Goal: Task Accomplishment & Management: Manage account settings

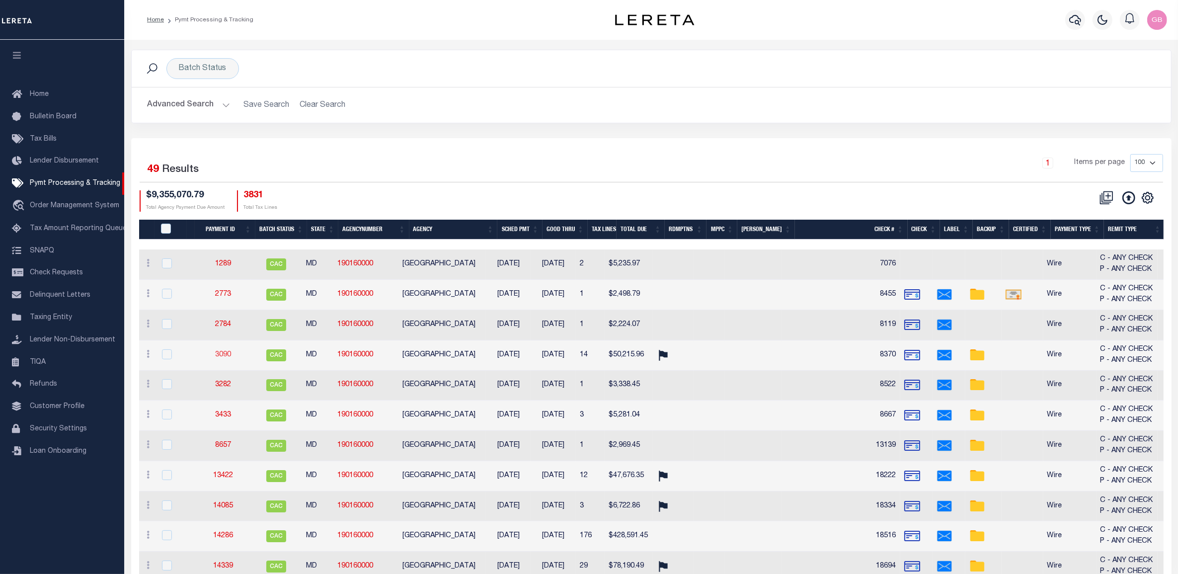
click at [224, 354] on link "3090" at bounding box center [223, 354] width 16 height 7
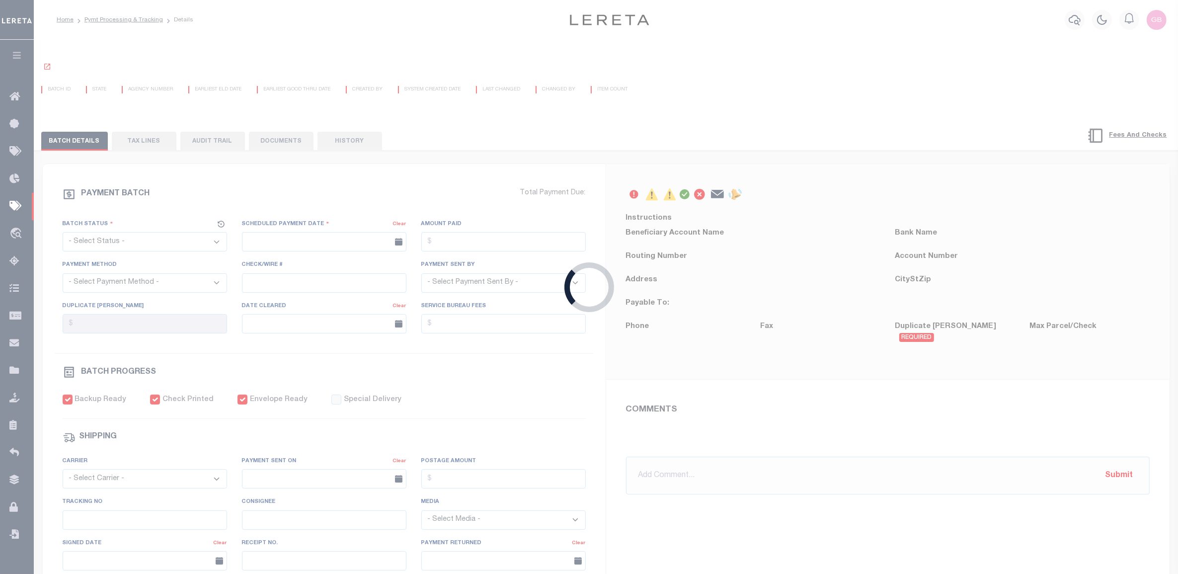
select select "CAC"
type input "[DATE]"
type input "$50,215.96"
select select "CHK"
type input "8370"
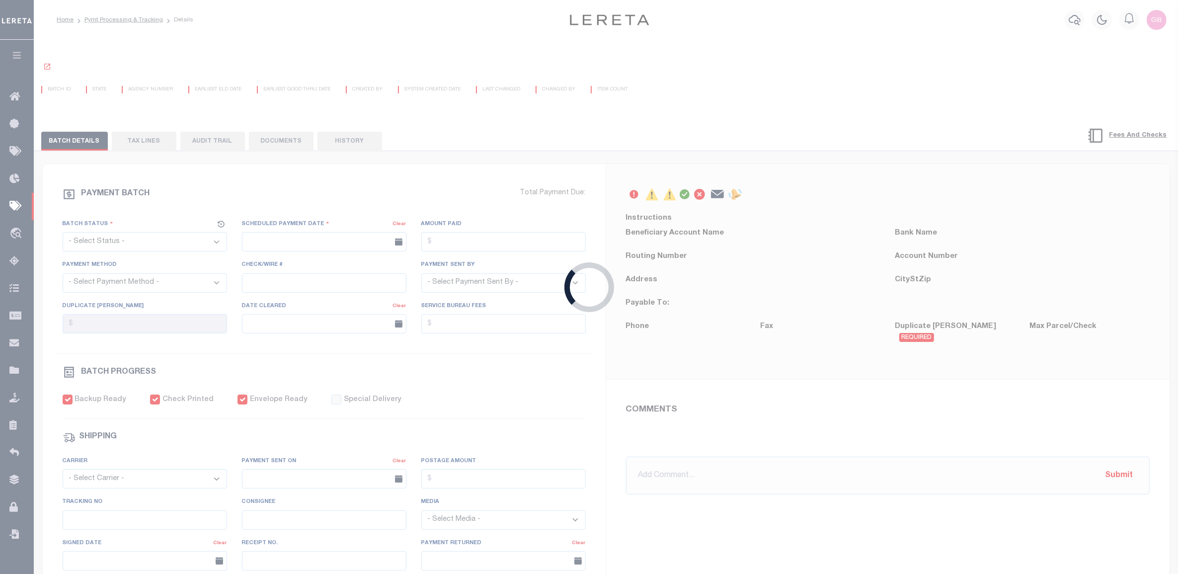
select select
type input "09/17/2015"
checkbox input "true"
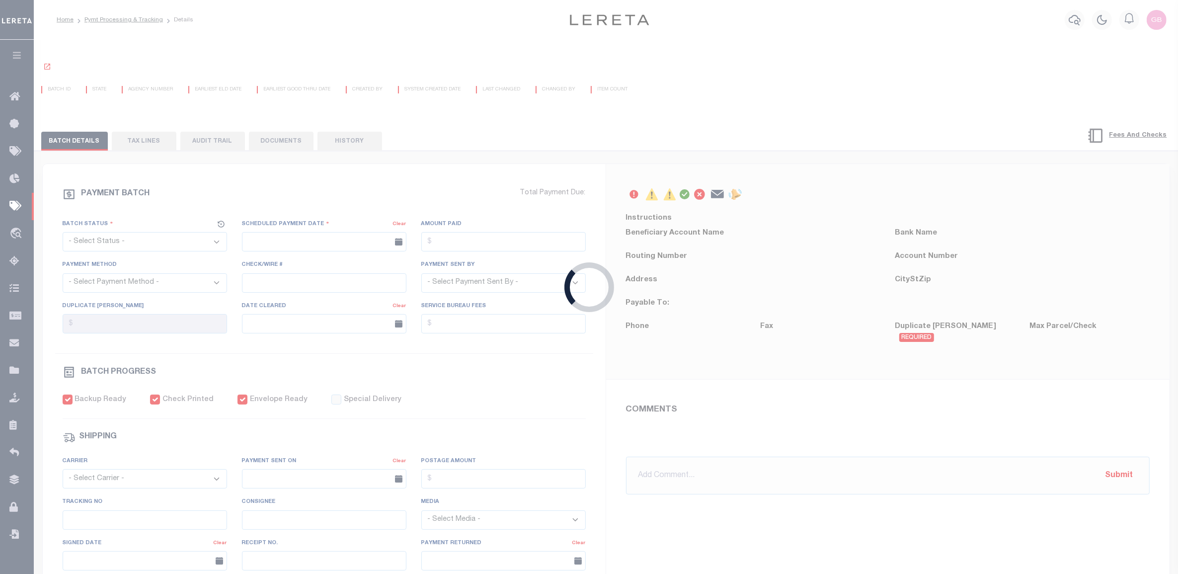
select select "FDX"
type input "09/11/2015"
type input "$14.3"
type input "650604248139"
type input "A.RAMEY"
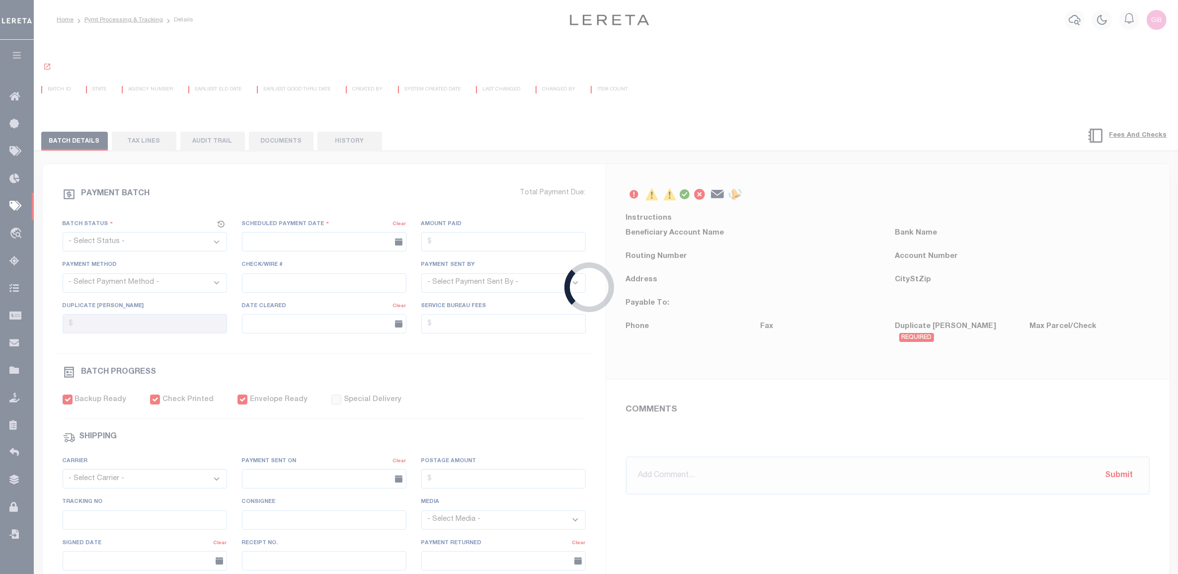
select select "PAP"
type input "09/13/2015"
type input "AUTOA"
select select "63"
select select "70"
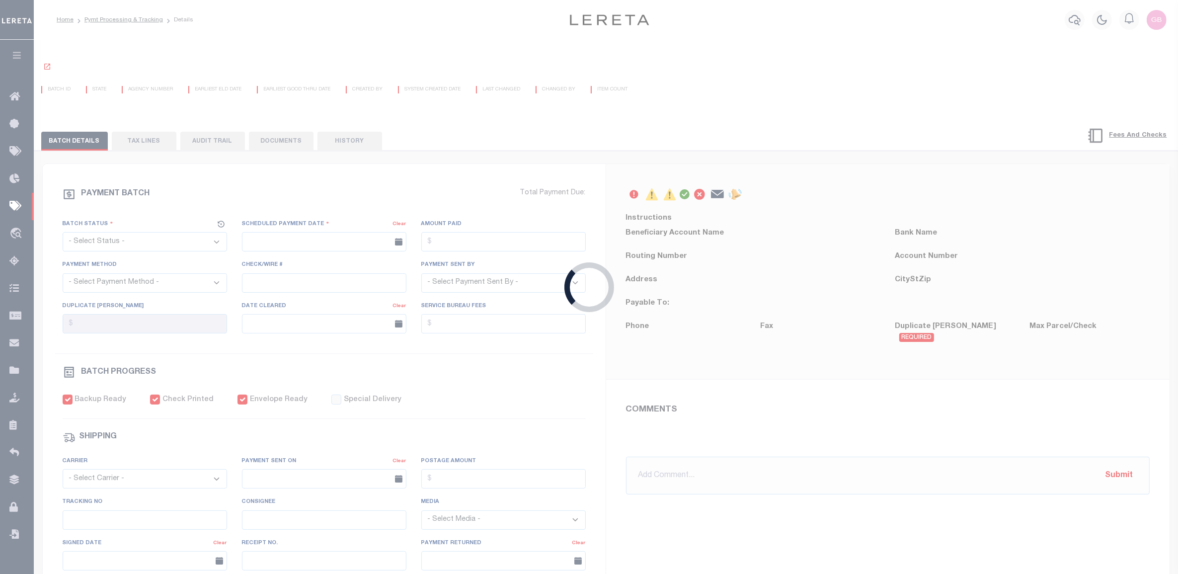
select select "60"
select select "44"
radio input "true"
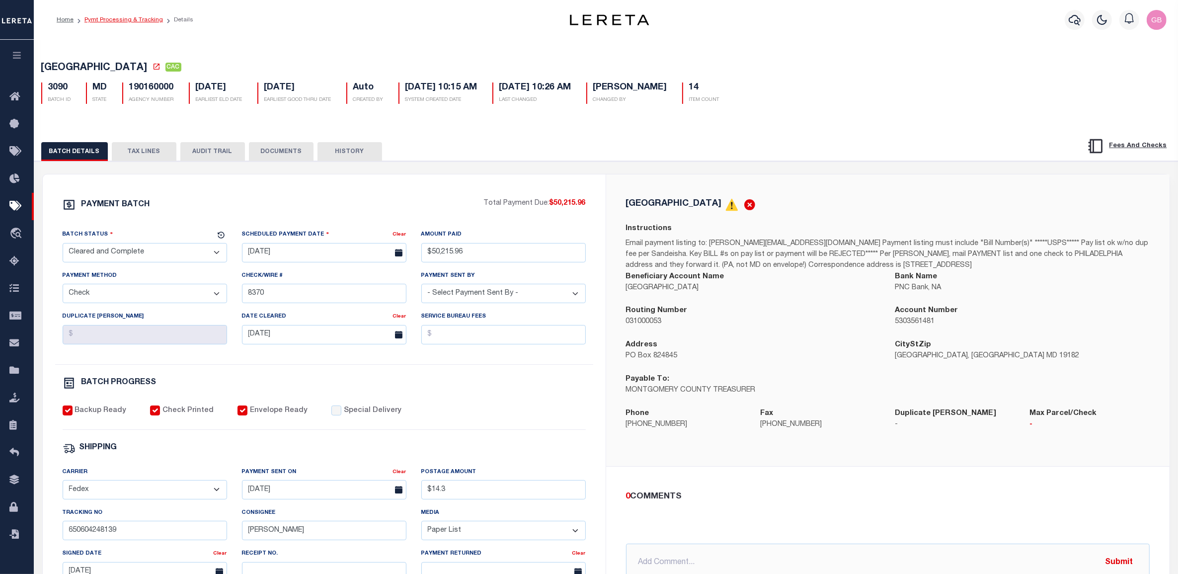
click at [138, 18] on link "Pymt Processing & Tracking" at bounding box center [123, 20] width 79 height 6
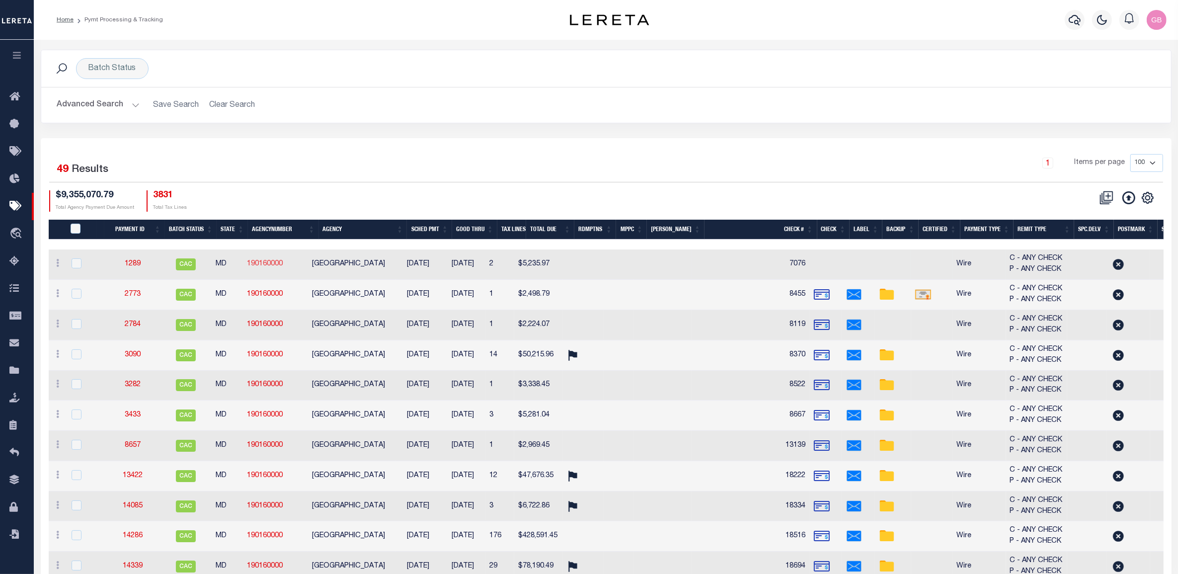
click at [267, 265] on link "190160000" at bounding box center [265, 263] width 36 height 7
checkbox input "true"
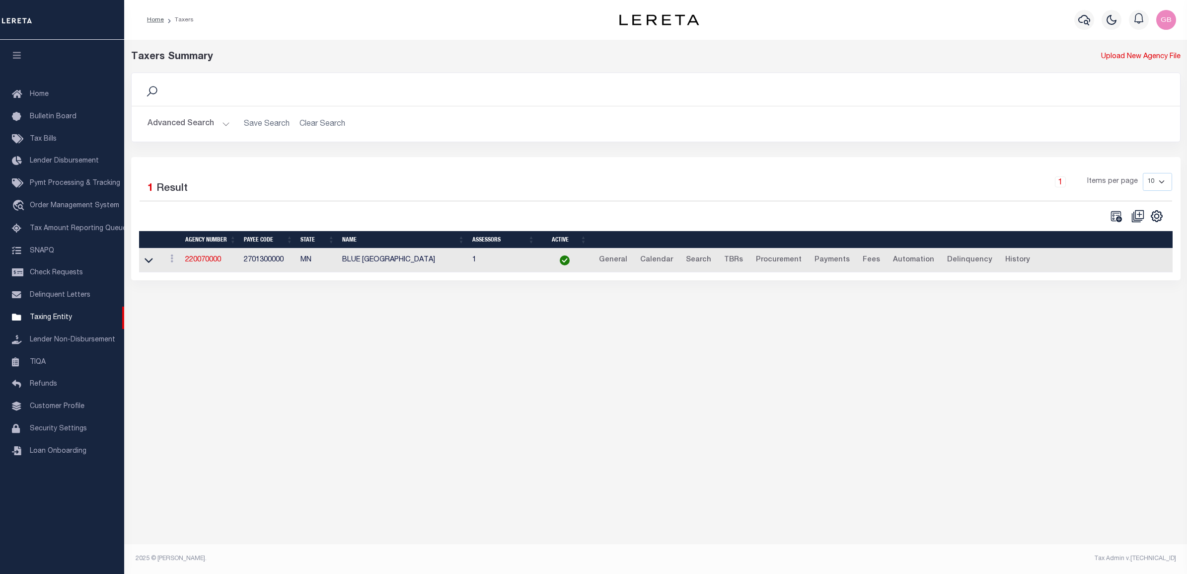
select select
click at [198, 124] on button "Advanced Search" at bounding box center [189, 123] width 82 height 19
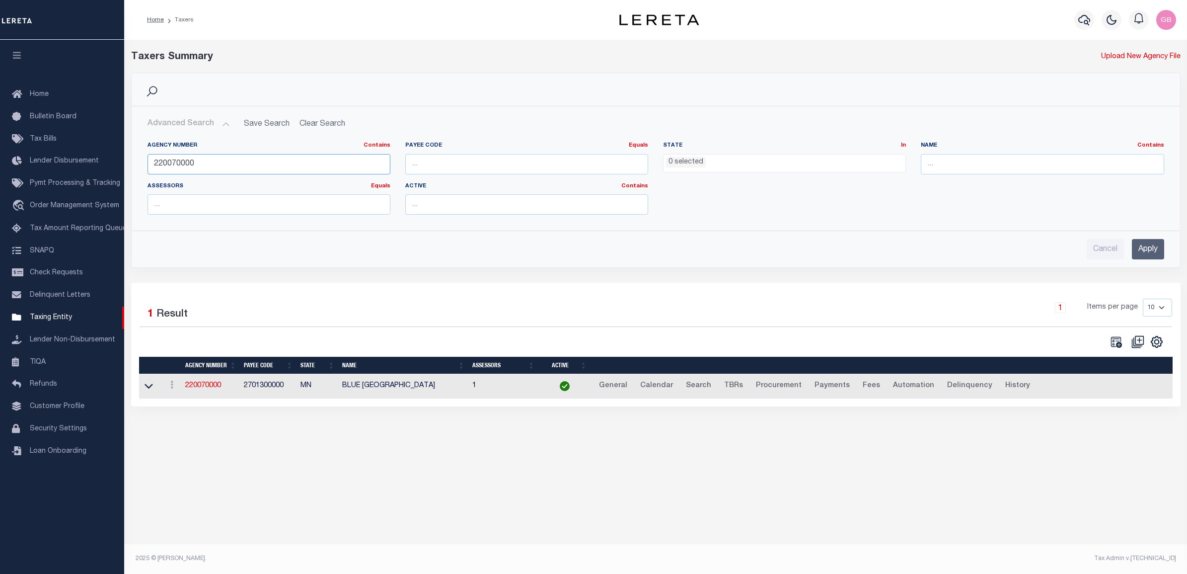
drag, startPoint x: 213, startPoint y: 163, endPoint x: 1012, endPoint y: 97, distance: 802.1
click at [50, 160] on div "Home Taxers Profile" at bounding box center [593, 278] width 1187 height 556
type input "190160000"
click at [1154, 247] on input "Apply" at bounding box center [1148, 249] width 32 height 20
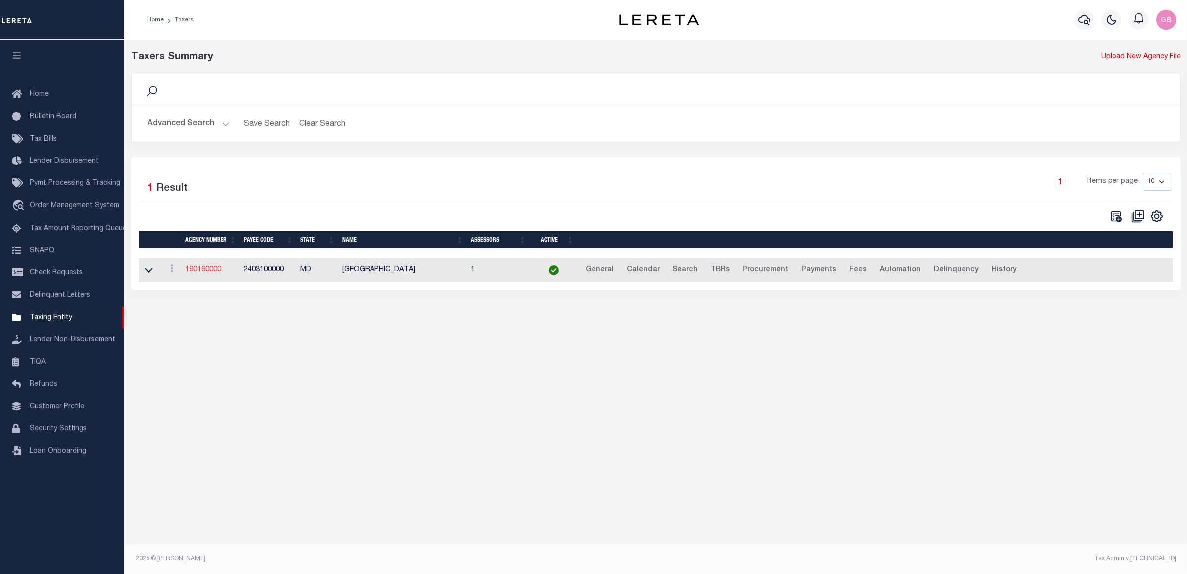
click at [188, 271] on link "190160000" at bounding box center [203, 269] width 36 height 7
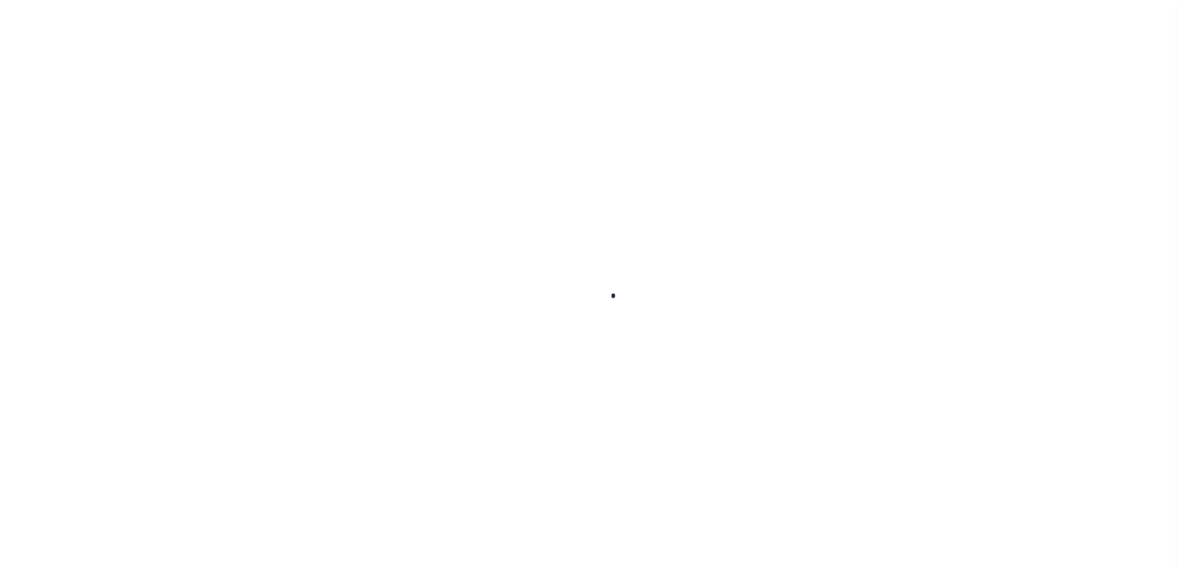
select select
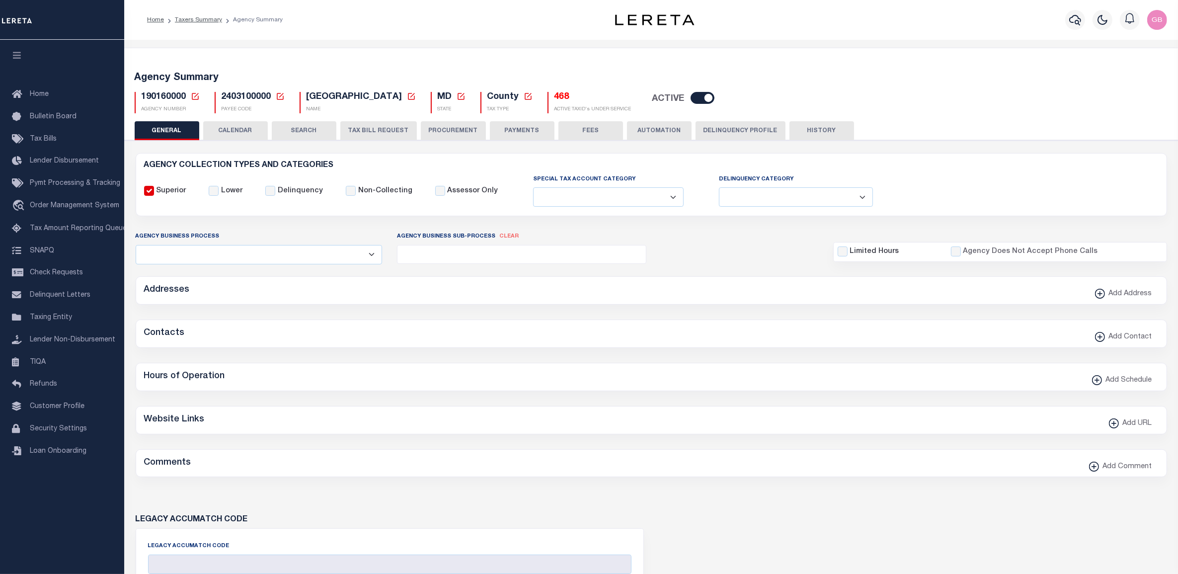
checkbox input "false"
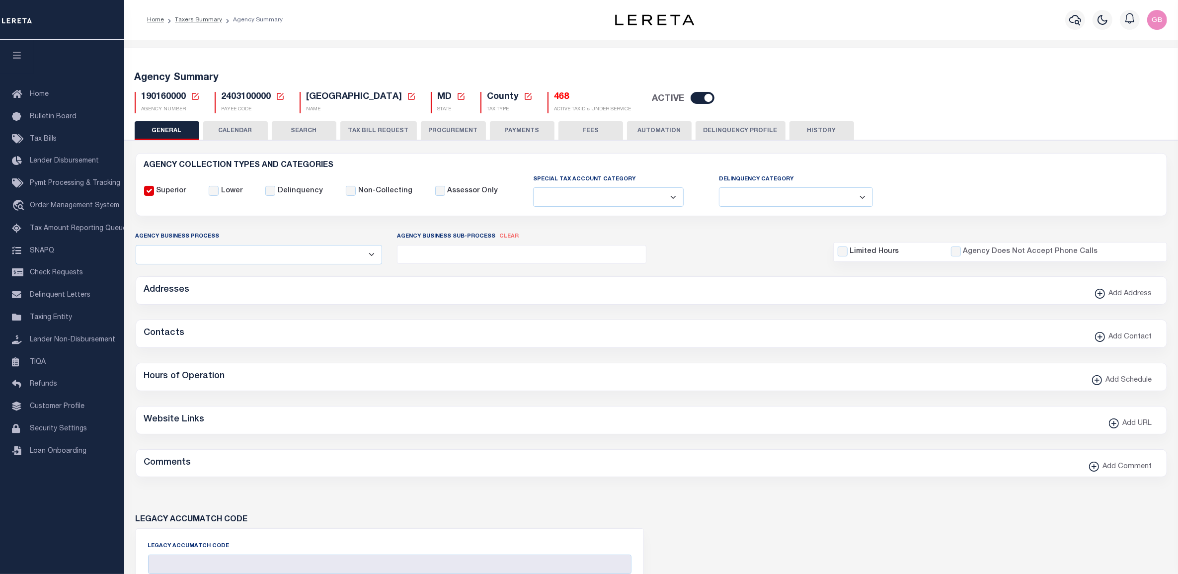
type input "2403100000"
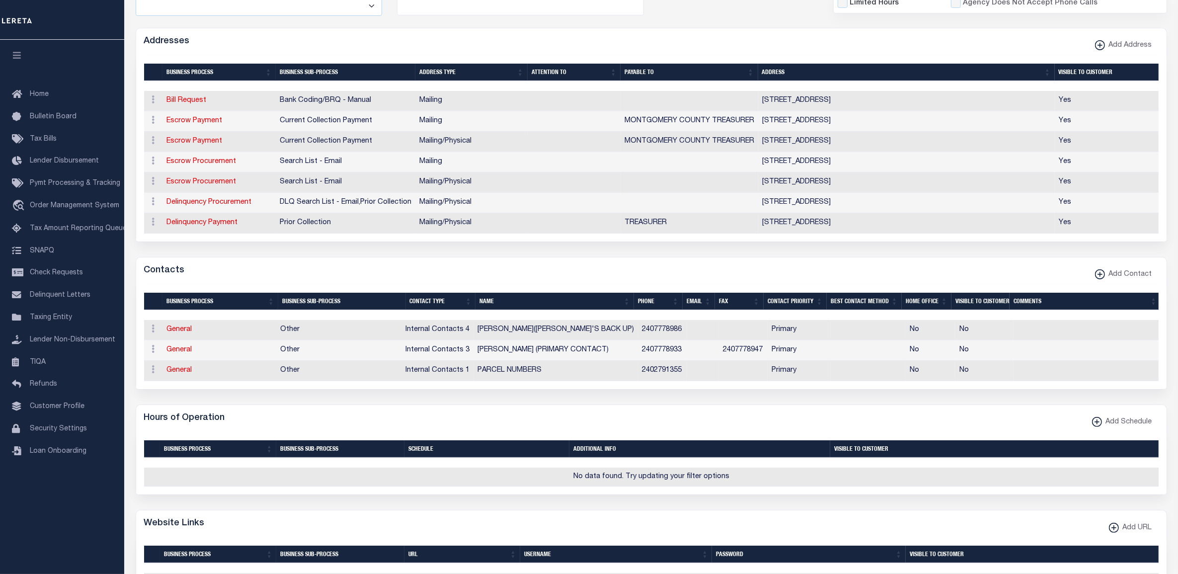
scroll to position [62, 0]
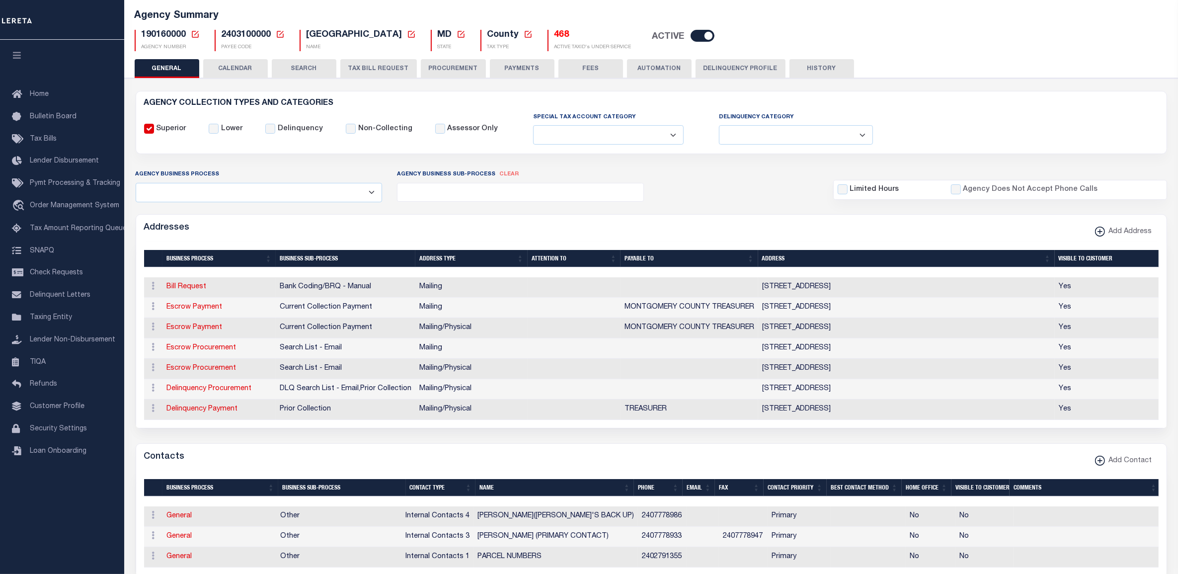
drag, startPoint x: 195, startPoint y: 30, endPoint x: 225, endPoint y: 56, distance: 39.1
click at [195, 30] on icon at bounding box center [195, 34] width 9 height 9
drag, startPoint x: 245, startPoint y: 71, endPoint x: 241, endPoint y: 66, distance: 5.7
click at [245, 71] on input "Agency Number" at bounding box center [313, 70] width 200 height 19
click at [259, 66] on input "Agency Number" at bounding box center [313, 70] width 200 height 19
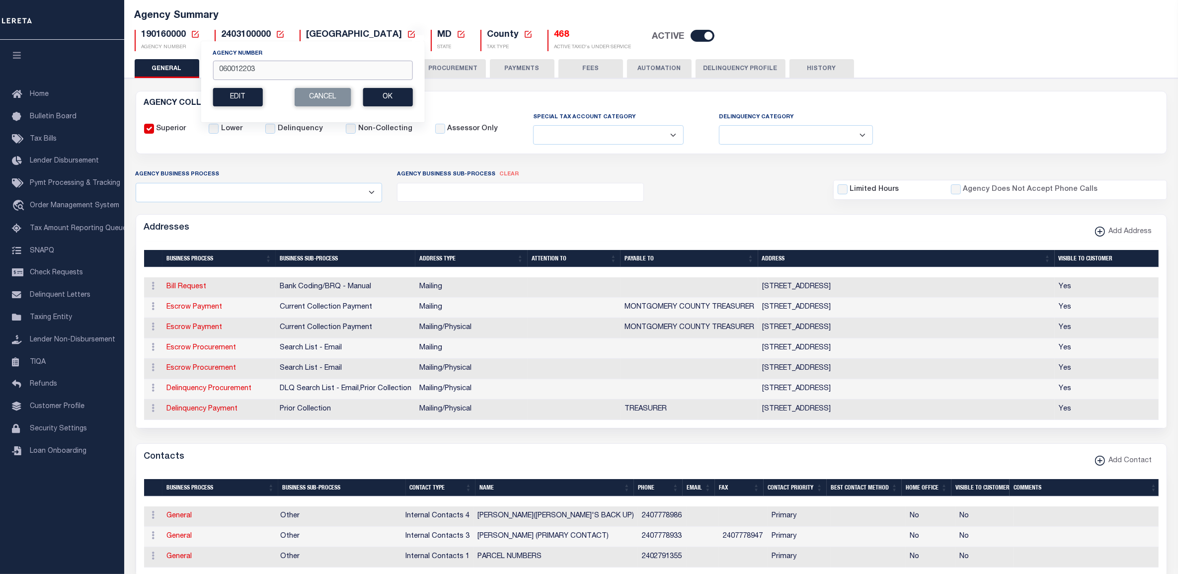
type input "060012203"
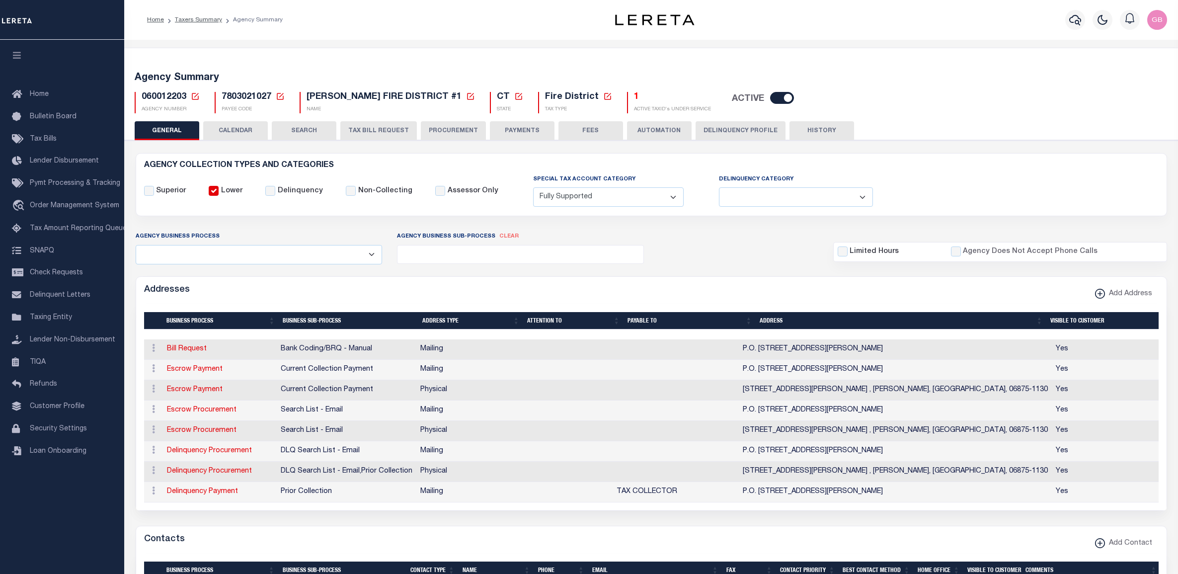
select select "1"
select select
click at [191, 95] on icon at bounding box center [195, 96] width 9 height 9
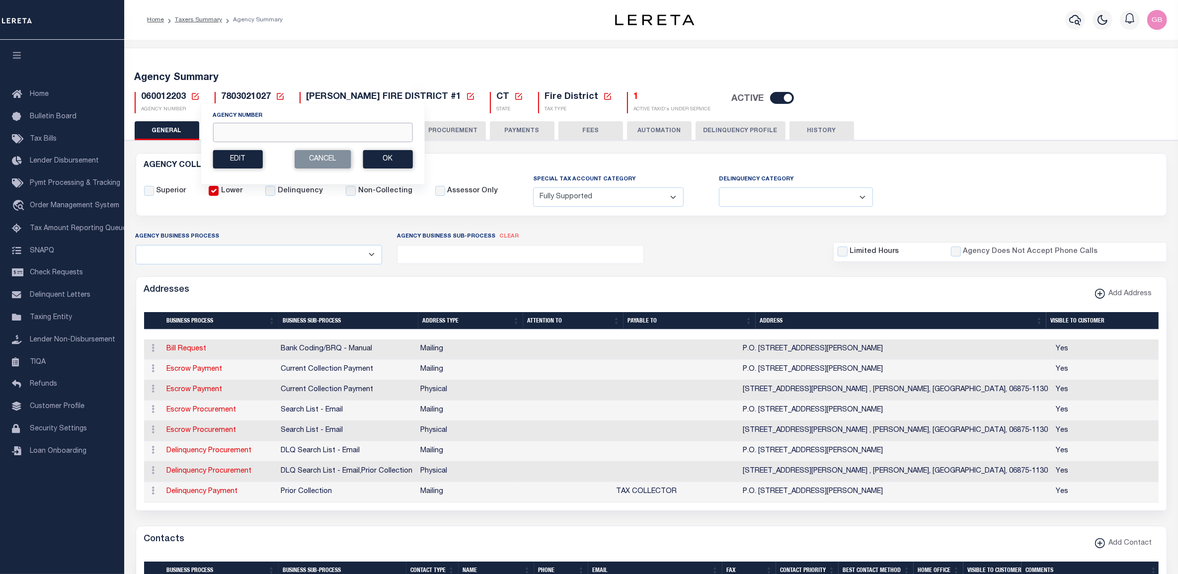
drag, startPoint x: 254, startPoint y: 137, endPoint x: 256, endPoint y: 132, distance: 5.1
click at [254, 136] on input "Agency Number" at bounding box center [313, 132] width 200 height 19
type input "370408675"
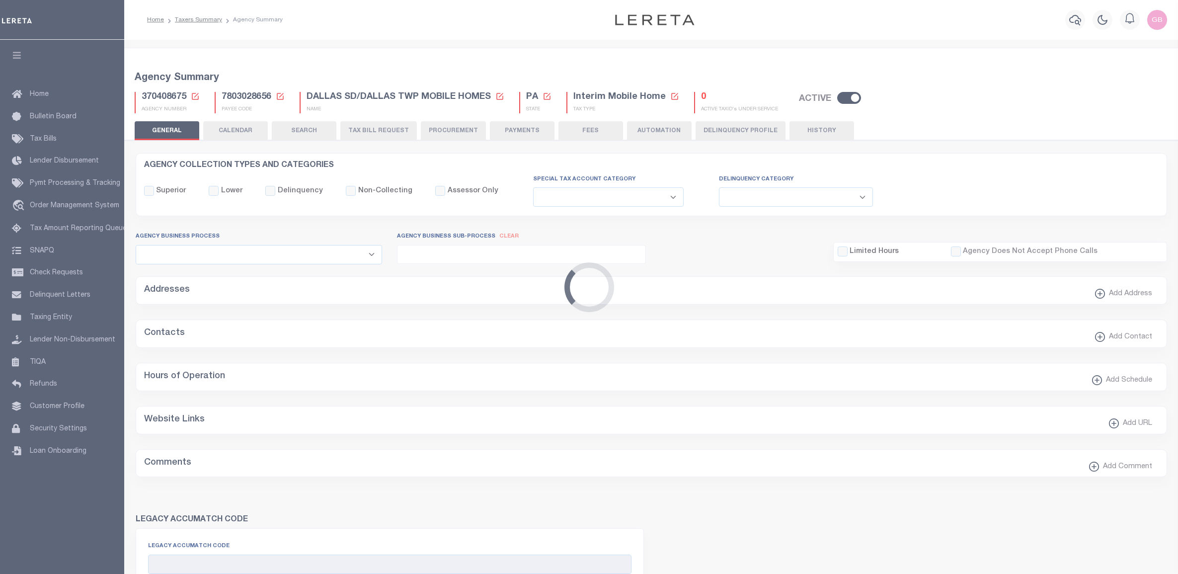
select select
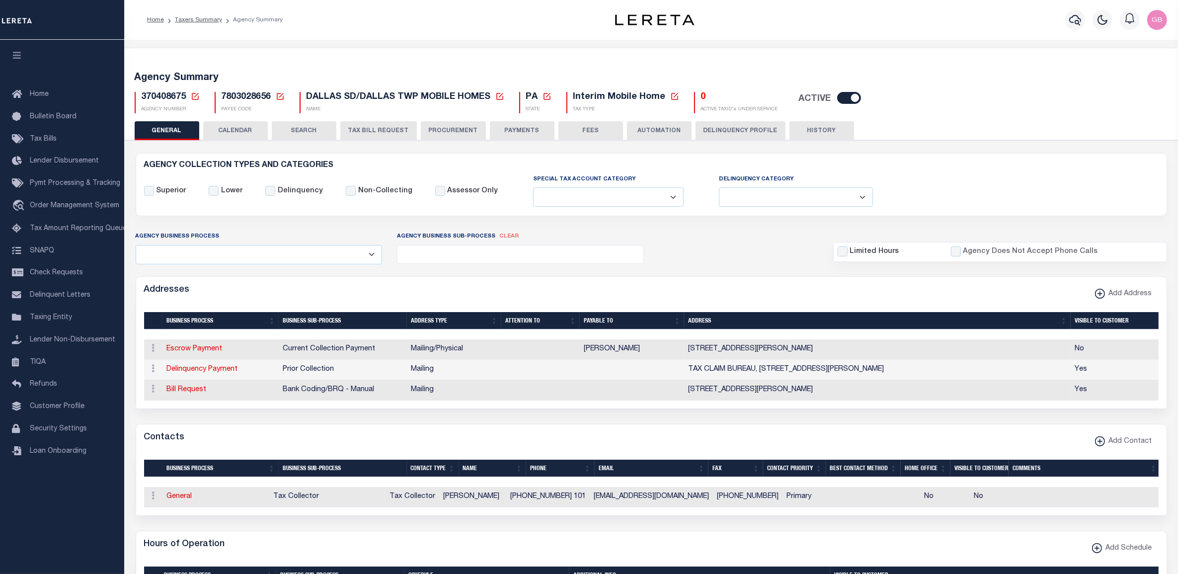
drag, startPoint x: 191, startPoint y: 97, endPoint x: 205, endPoint y: 128, distance: 33.3
click at [191, 97] on icon at bounding box center [195, 96] width 9 height 9
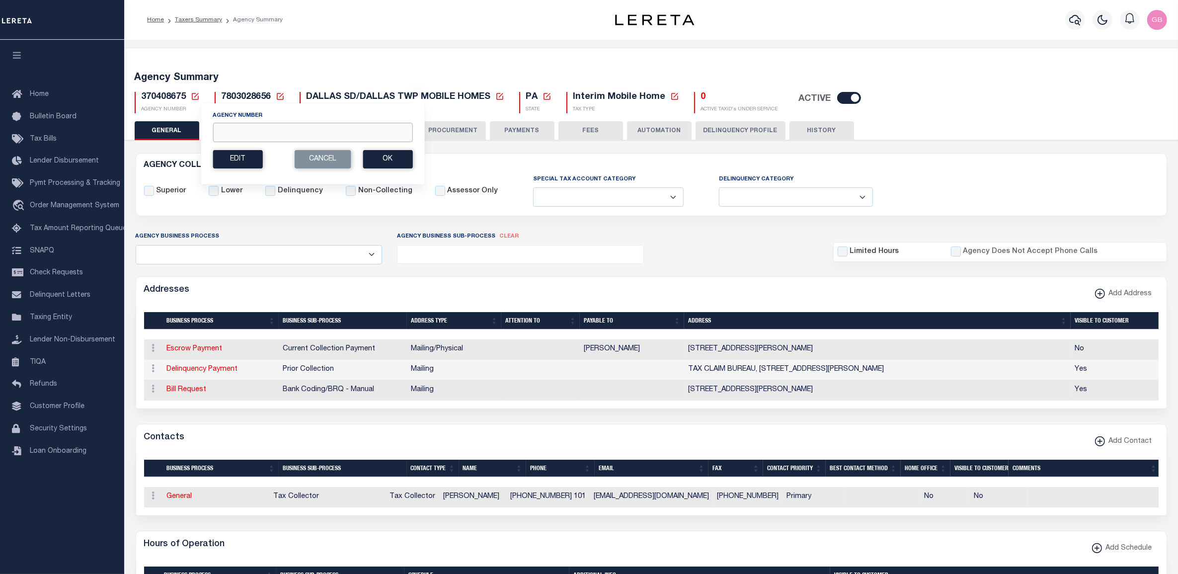
click at [250, 130] on input "Agency Number" at bounding box center [313, 132] width 200 height 19
type input "060012201"
click at [384, 162] on button "Ok" at bounding box center [388, 159] width 50 height 18
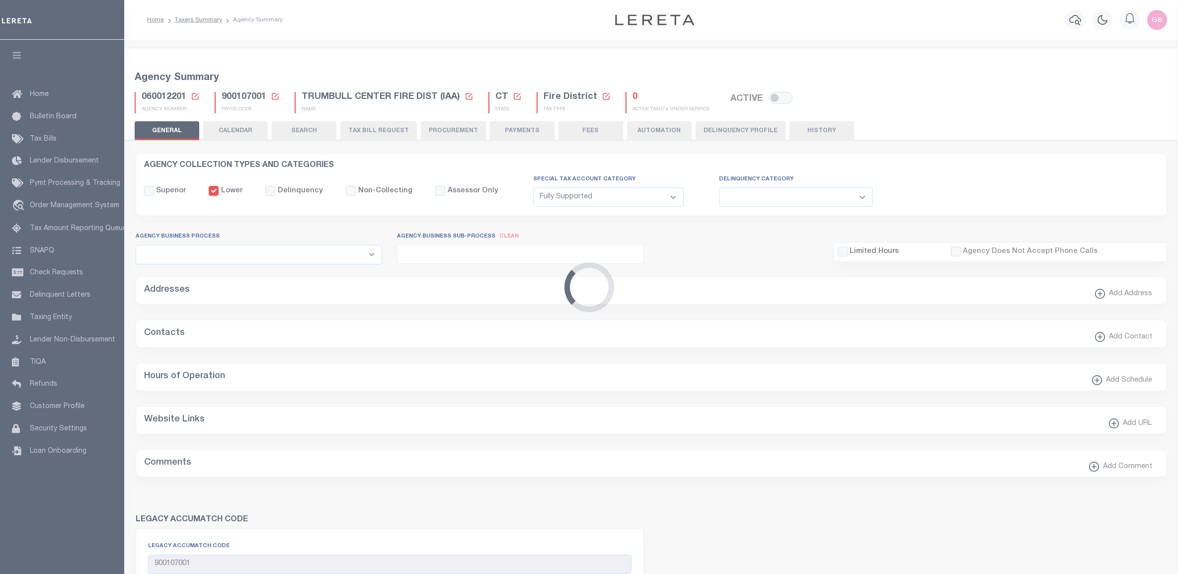
select select "1"
select select
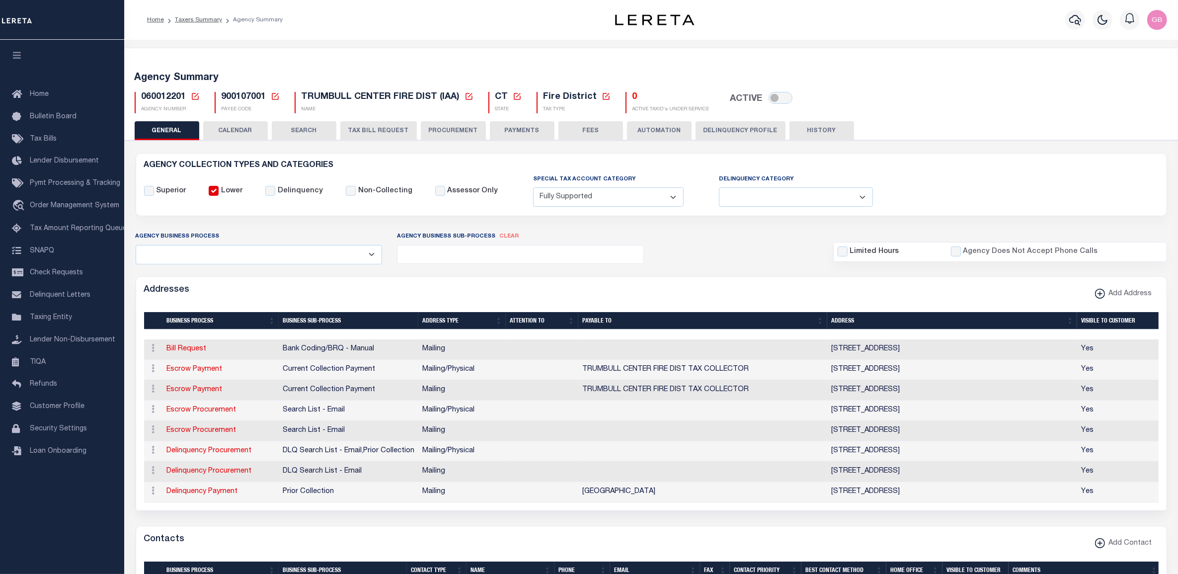
click at [191, 93] on icon at bounding box center [195, 96] width 9 height 9
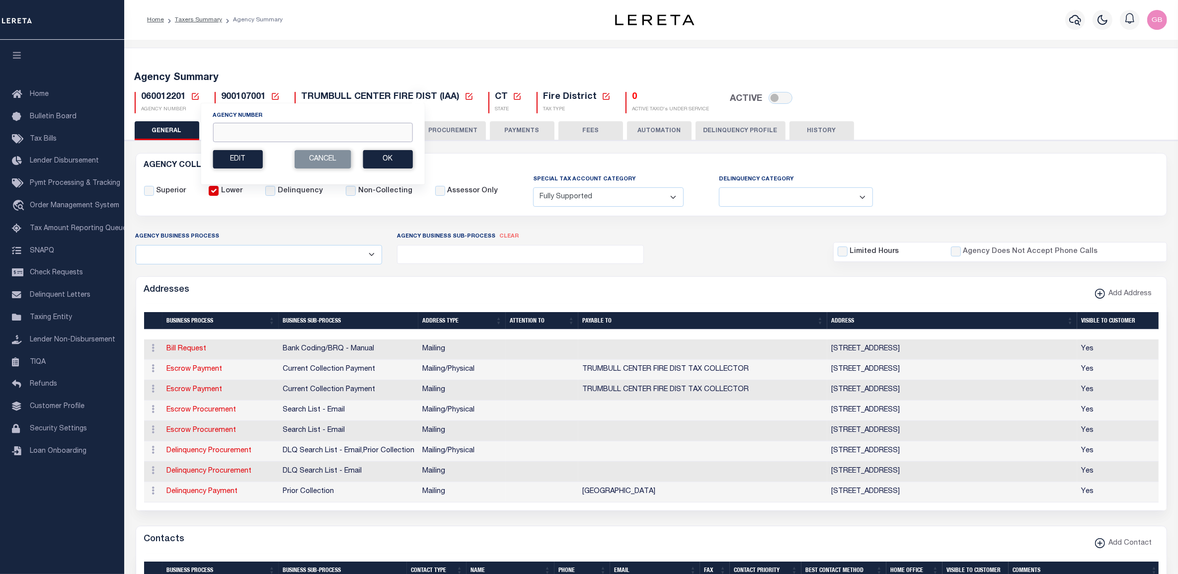
click at [222, 135] on input "Agency Number" at bounding box center [313, 132] width 200 height 19
type input "180110217"
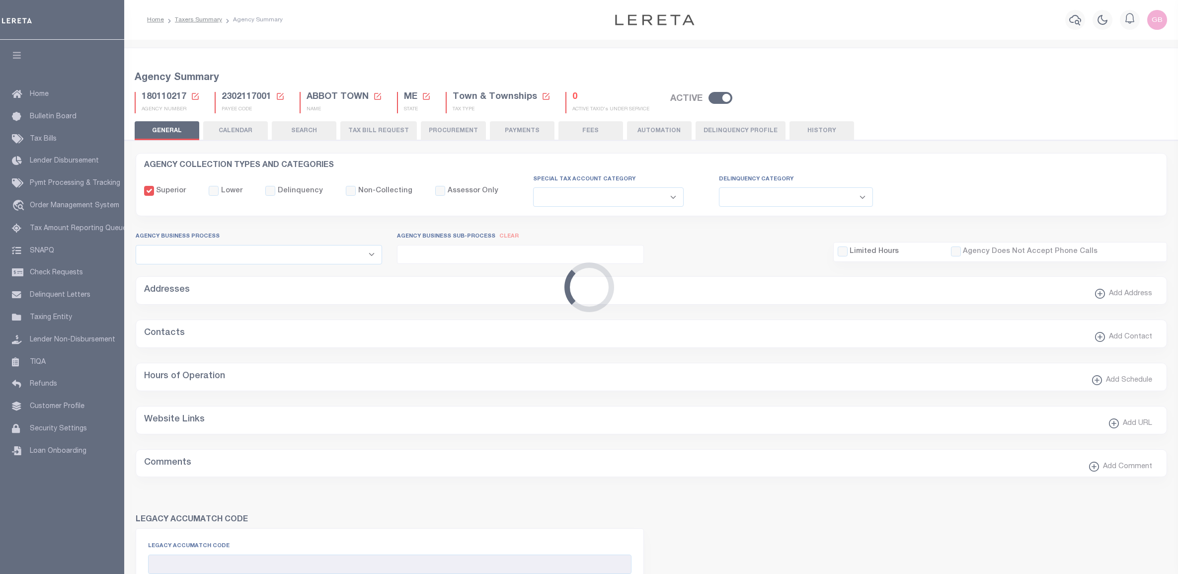
select select
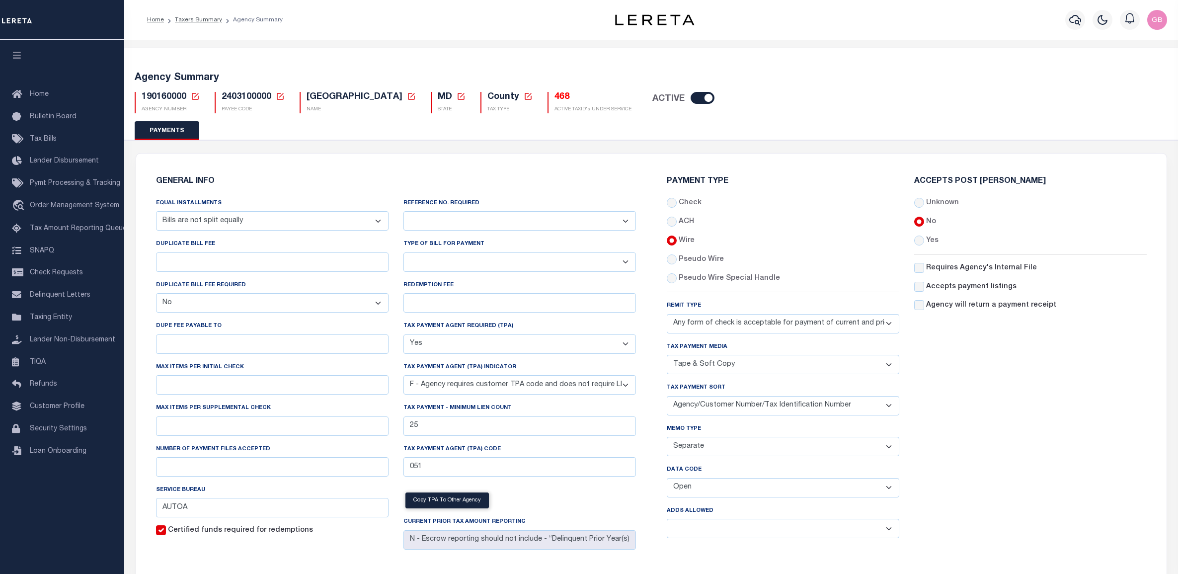
select select "68"
select select "false"
select select "true"
select select "6"
select select "70"
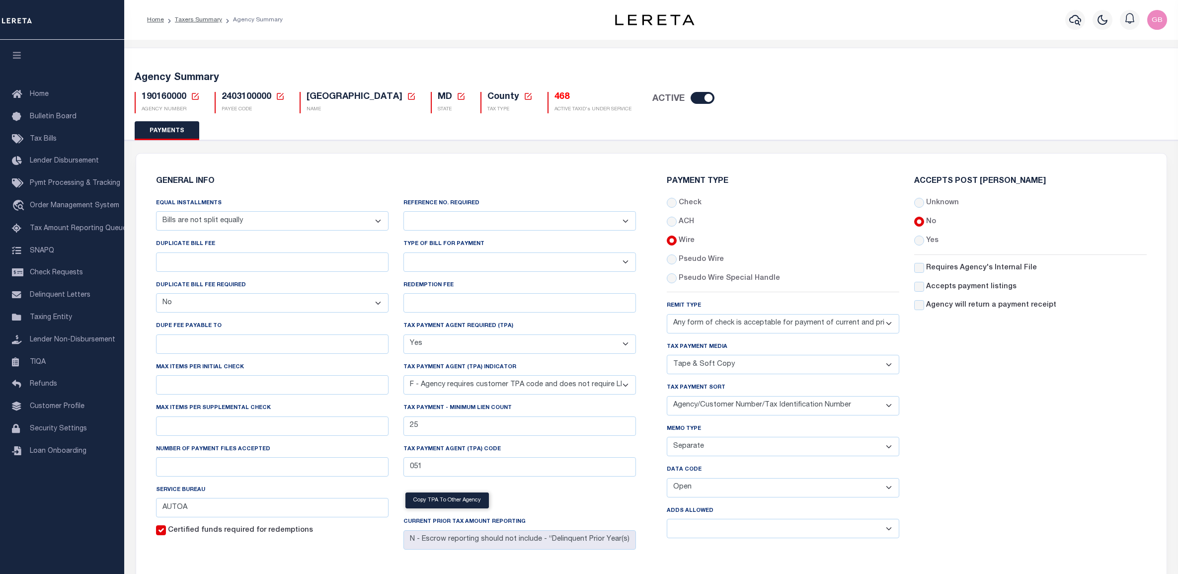
select select "44"
select select "49"
select select "60"
select select "63"
click at [203, 18] on link "Taxers Summary" at bounding box center [198, 20] width 47 height 6
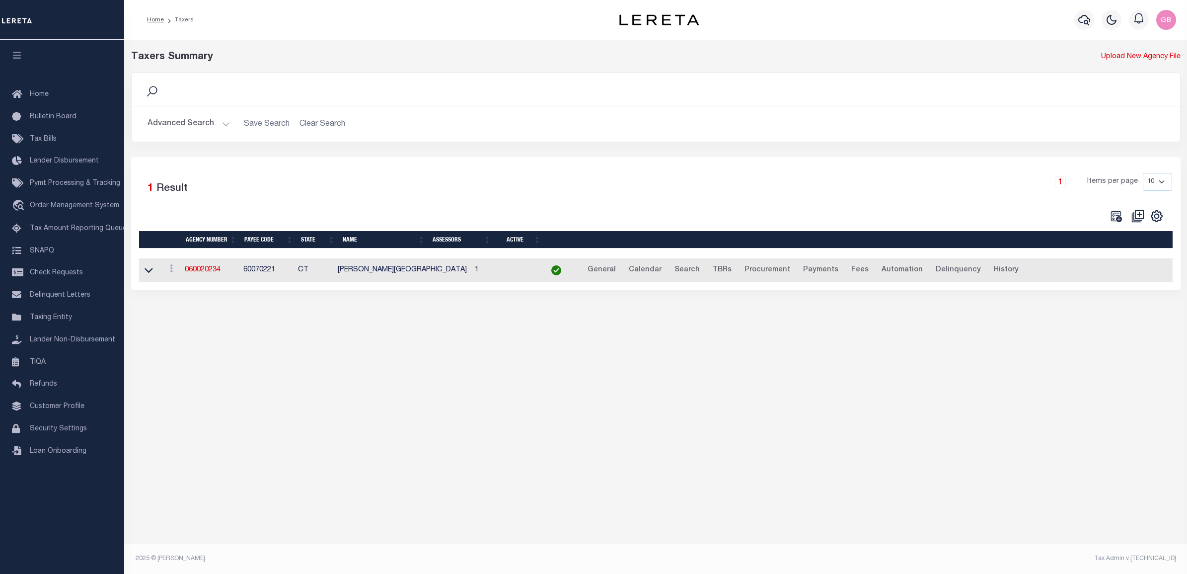
click at [220, 118] on button "Advanced Search" at bounding box center [189, 123] width 82 height 19
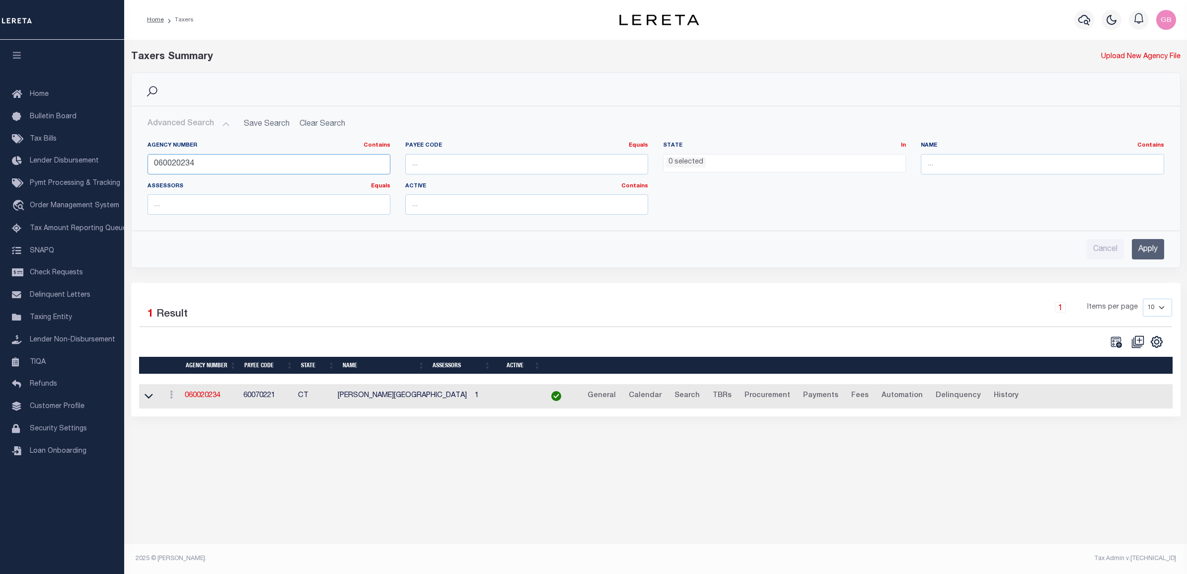
drag, startPoint x: 225, startPoint y: 160, endPoint x: 141, endPoint y: 155, distance: 84.6
click at [141, 155] on div "Agency Number Contains Contains Is 060020234" at bounding box center [269, 162] width 258 height 41
click at [180, 164] on input "3704508675" at bounding box center [269, 164] width 243 height 20
click at [1137, 249] on input "Apply" at bounding box center [1148, 249] width 32 height 20
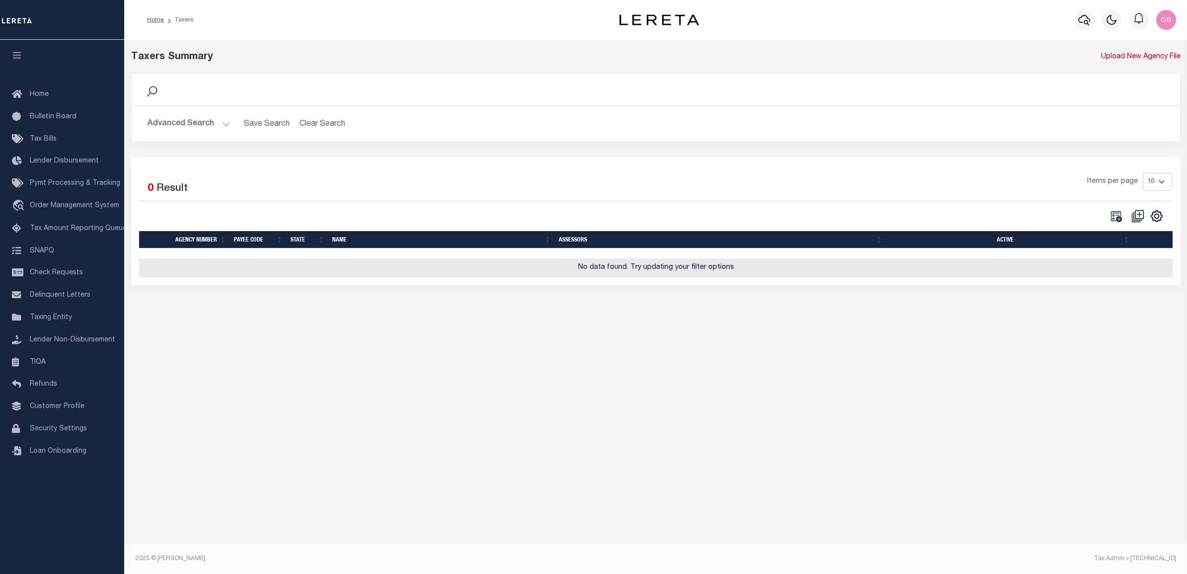
click at [184, 126] on button "Advanced Search" at bounding box center [189, 123] width 82 height 19
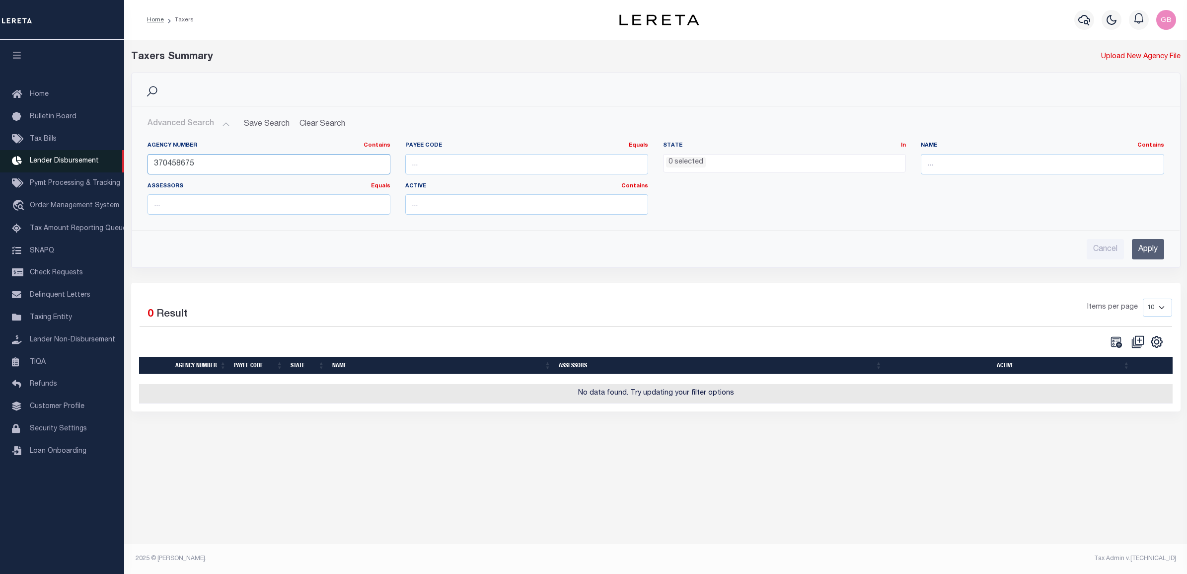
drag, startPoint x: 225, startPoint y: 162, endPoint x: 90, endPoint y: 162, distance: 134.6
click at [90, 162] on div "Home Taxers Profile" at bounding box center [593, 278] width 1187 height 556
type input "370408675"
click at [1150, 249] on input "Apply" at bounding box center [1148, 249] width 32 height 20
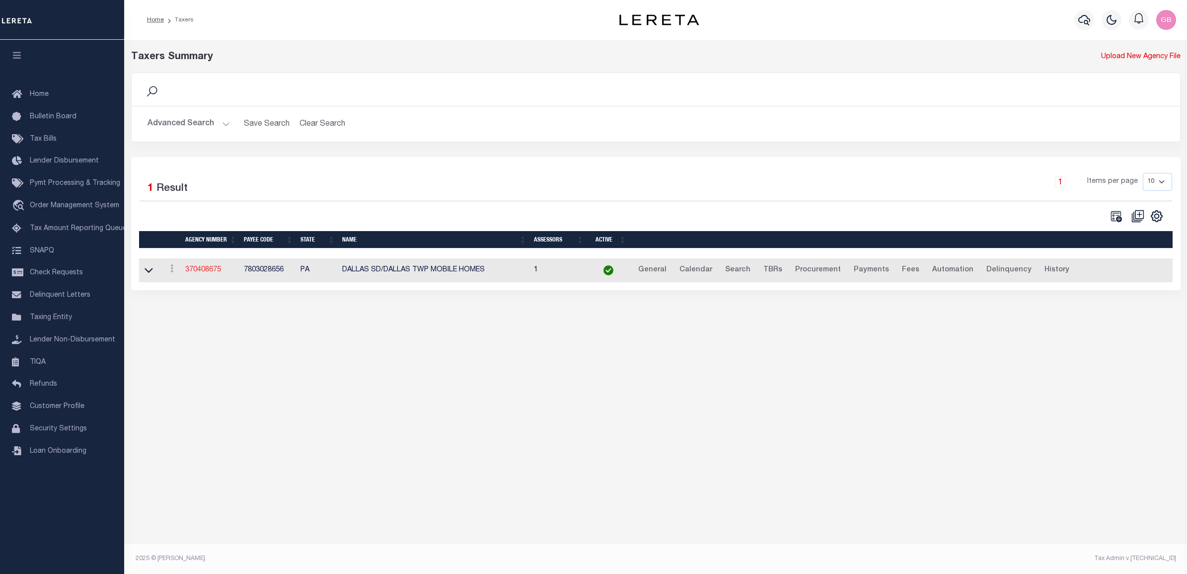
click at [197, 272] on link "370408675" at bounding box center [203, 269] width 36 height 7
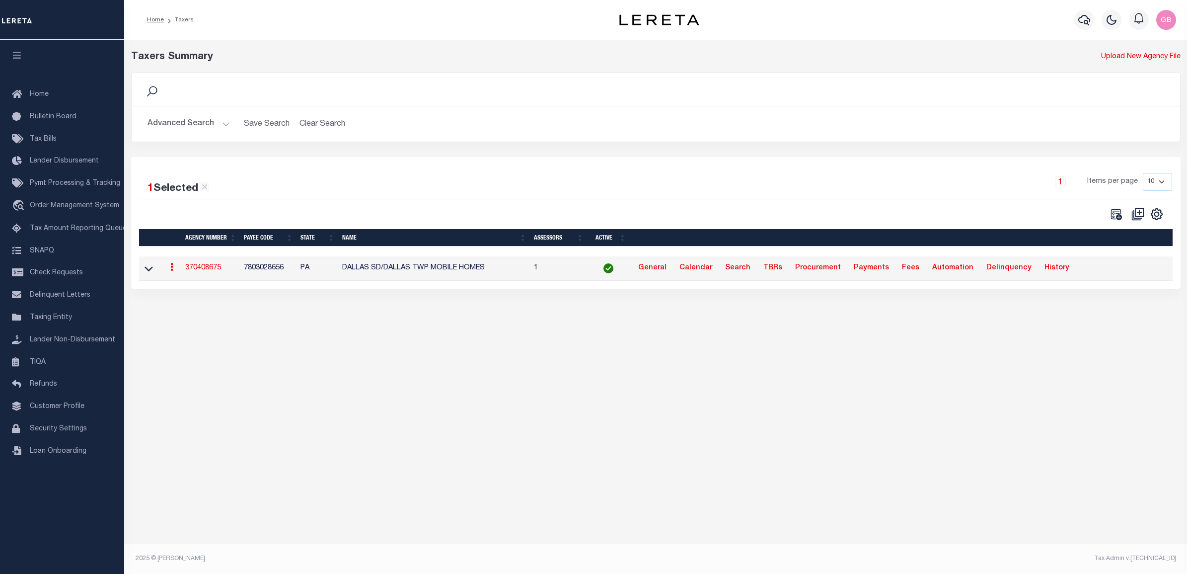
click at [208, 269] on link "370408675" at bounding box center [203, 267] width 36 height 7
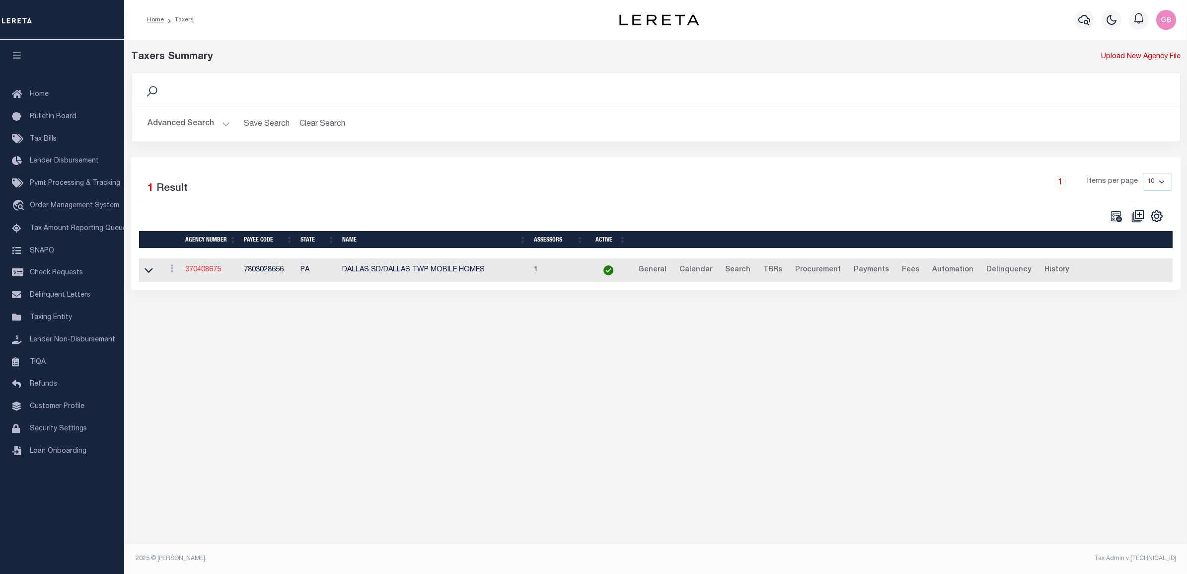
click at [203, 273] on link "370408675" at bounding box center [203, 269] width 36 height 7
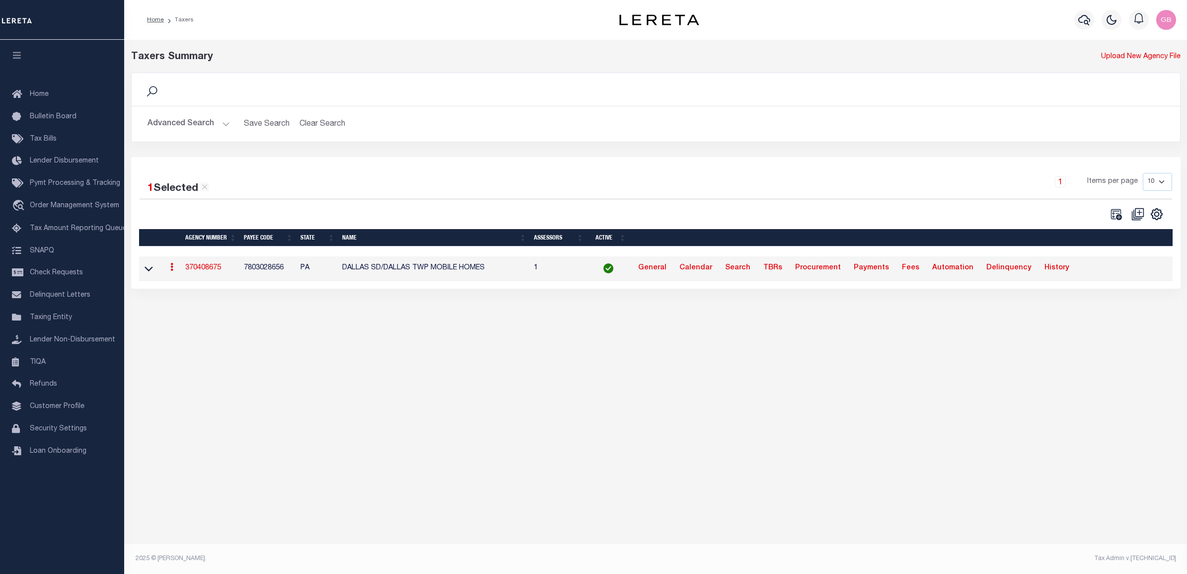
click at [205, 271] on link "370408675" at bounding box center [203, 267] width 36 height 7
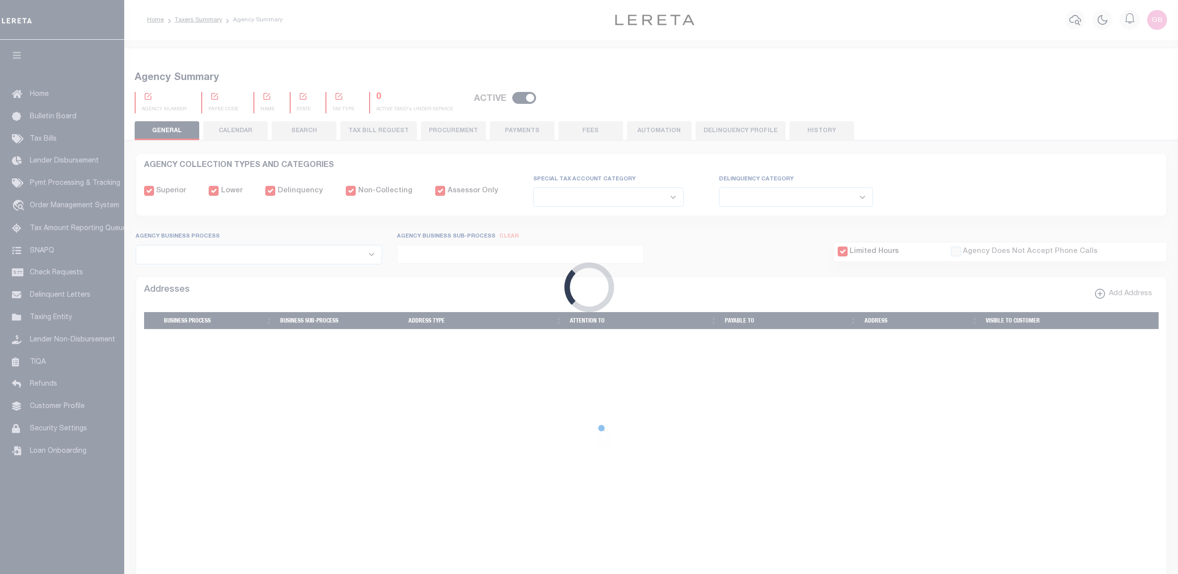
select select
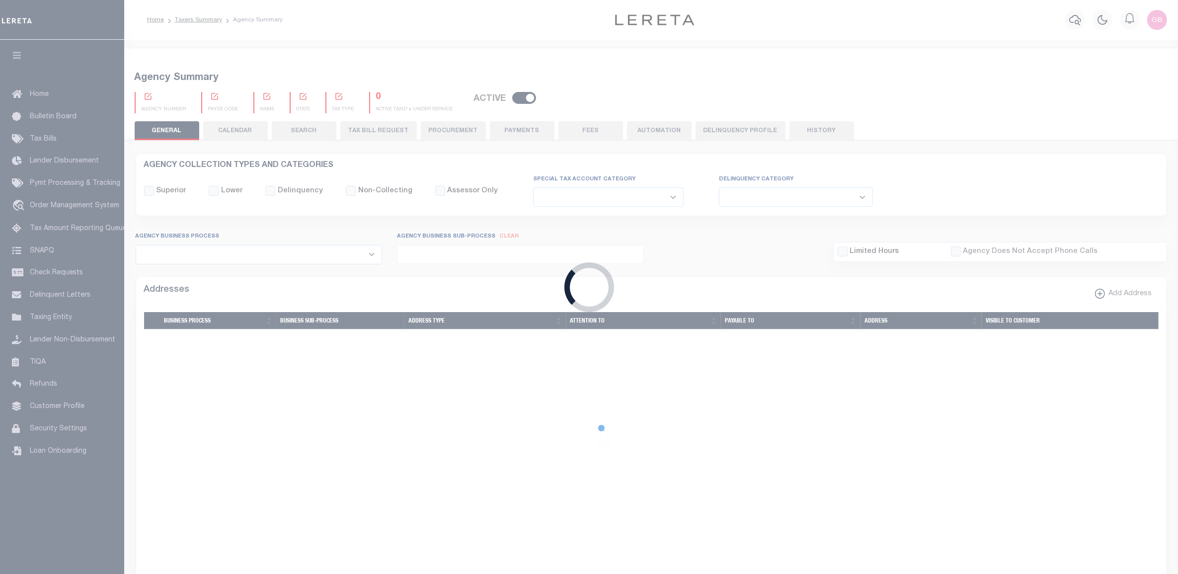
checkbox input "false"
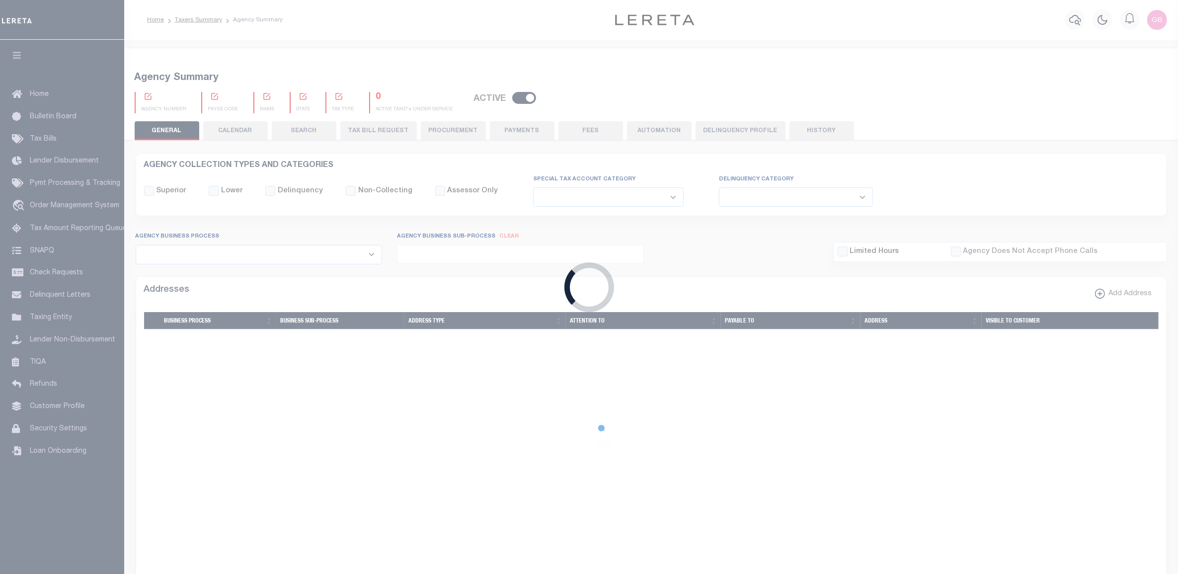
checkbox input "false"
